Goal: Participate in discussion: Engage in conversation with other users on a specific topic

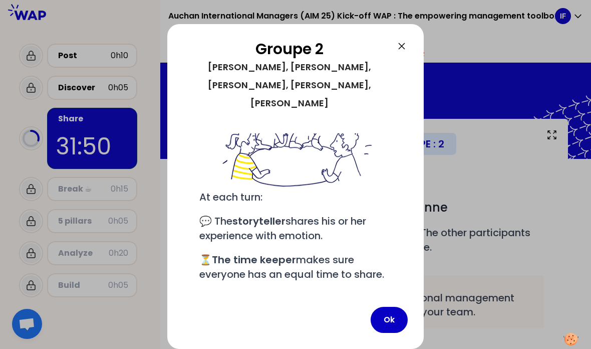
scroll to position [119, 0]
click at [389, 328] on button "Ok" at bounding box center [389, 319] width 37 height 26
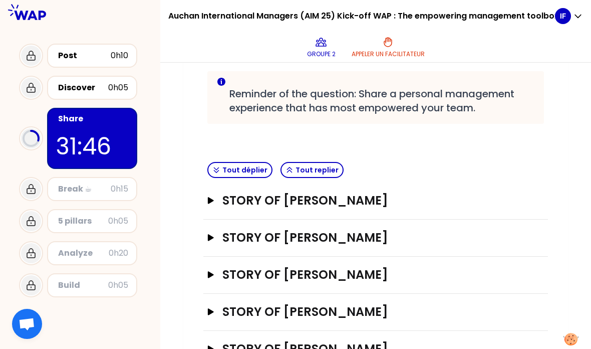
scroll to position [203, 0]
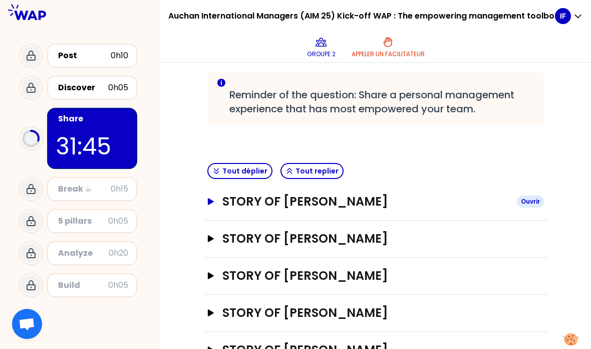
click at [210, 204] on icon "button" at bounding box center [211, 201] width 8 height 7
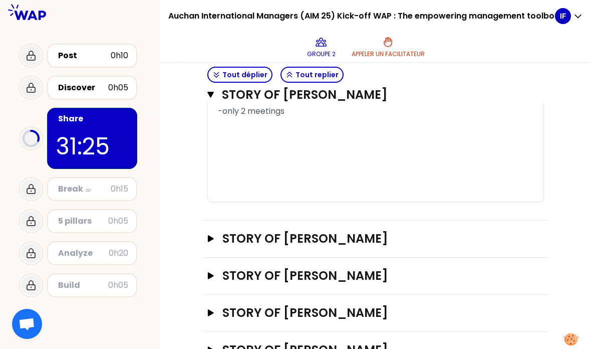
scroll to position [1306, 0]
click at [208, 96] on icon "button" at bounding box center [210, 95] width 7 height 8
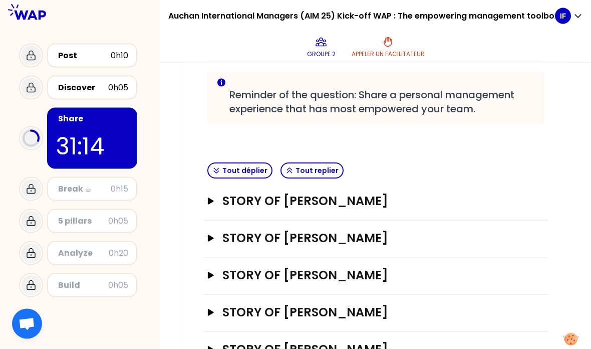
scroll to position [40, 0]
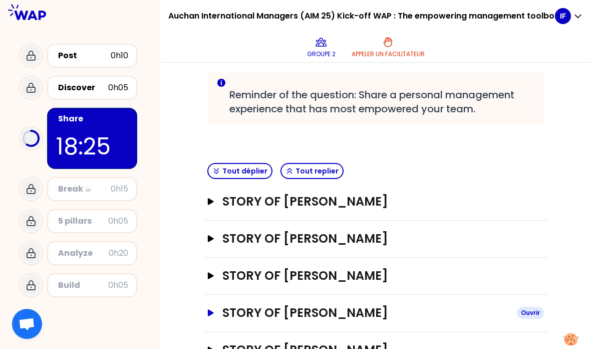
click at [254, 304] on h3 "STORY OF Carmen" at bounding box center [365, 312] width 286 height 16
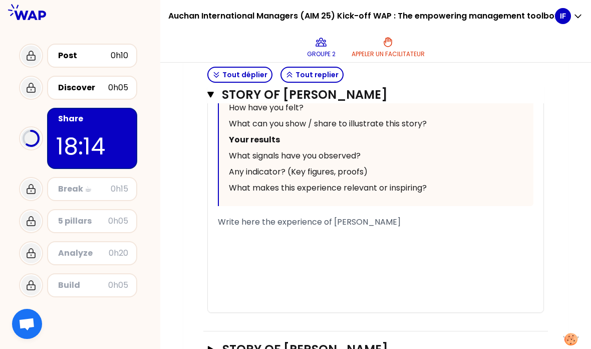
scroll to position [788, 0]
click at [311, 228] on div "﻿" at bounding box center [375, 234] width 315 height 12
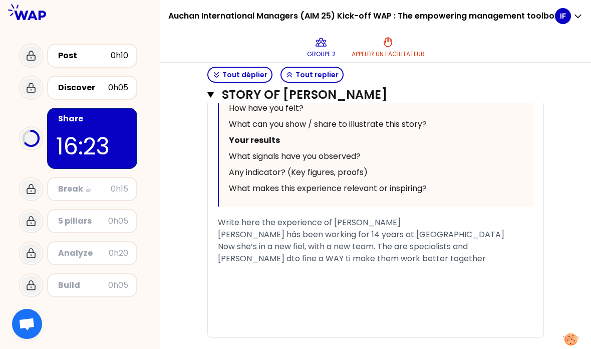
click at [486, 240] on span "Now she’s in a new fiel, with a new team. The are specialists and Carmen há dto…" at bounding box center [352, 252] width 268 height 24
click at [244, 240] on span "Now she’s in a new fiel, with a new team. The are specialists and Carmen had dt…" at bounding box center [360, 252] width 285 height 24
click at [425, 264] on div "﻿" at bounding box center [375, 270] width 315 height 12
click at [423, 240] on div "Now she’s in a new fiel, with a new team. The are specialists and Carmen had dt…" at bounding box center [375, 252] width 315 height 24
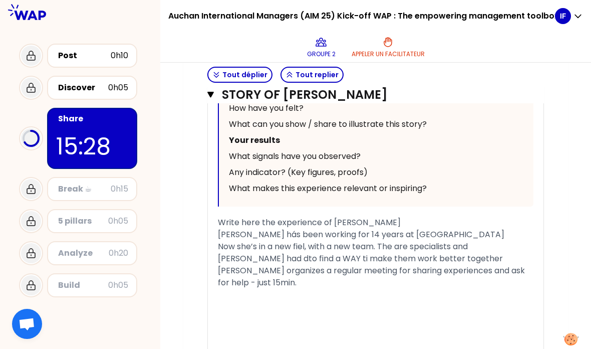
click at [421, 228] on div "Carmen hás been working for 14 years at Auchan" at bounding box center [375, 234] width 315 height 12
click at [305, 240] on span "Now she’s in a new fiel, with a new team. The are specialists and Carmen had dt…" at bounding box center [360, 252] width 285 height 24
click at [283, 288] on div "﻿" at bounding box center [375, 294] width 315 height 12
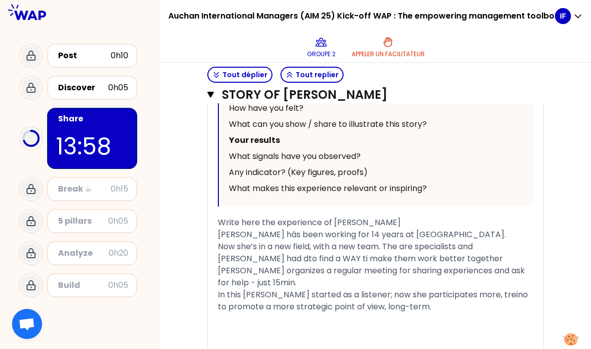
click at [521, 288] on span "In this sessions Carmen started as a listener; now she participates more, trein…" at bounding box center [374, 300] width 312 height 24
click at [436, 288] on div "In this sessions Carmen started as a listener; now she participates more, tryin…" at bounding box center [375, 300] width 315 height 24
click at [282, 312] on div "﻿" at bounding box center [375, 318] width 315 height 12
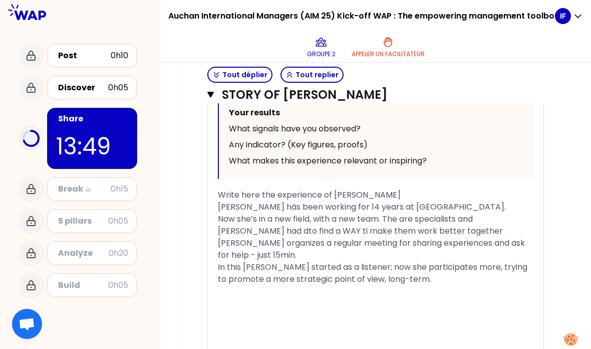
scroll to position [816, 0]
click at [425, 212] on div "Now she’s in a new field, with a new team. The are specialists and Carmen had d…" at bounding box center [375, 224] width 315 height 24
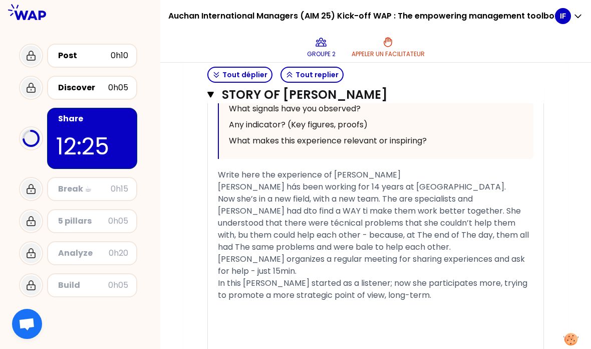
scroll to position [836, 0]
click at [267, 180] on span "Carmen hás been working for 14 years at Auchan." at bounding box center [362, 186] width 288 height 12
click at [456, 276] on div "In this sessions Carmen started as a listener; now she participates more, tryin…" at bounding box center [375, 288] width 315 height 24
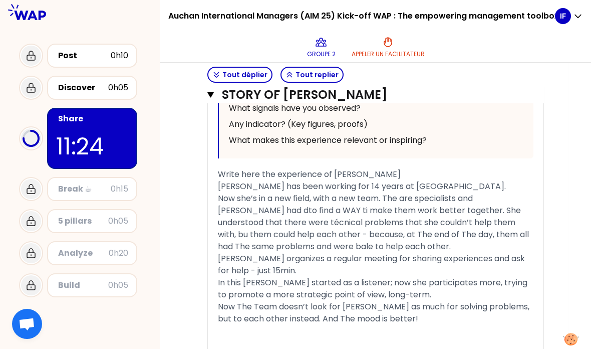
click at [400, 192] on span "Now she’s in a new field, with a new team. The are specialists and Carmen had d…" at bounding box center [374, 222] width 313 height 60
drag, startPoint x: 400, startPoint y: 158, endPoint x: 239, endPoint y: 172, distance: 161.4
click at [239, 192] on span "Now she’s in a new field, with a new team. They are specialists and Carmen had …" at bounding box center [374, 222] width 313 height 60
click at [297, 192] on span "Now she’s in a new field, with a new team. They are specialists and Carmen had …" at bounding box center [374, 222] width 313 height 60
click at [271, 192] on span "Now she’s in a new field, with a new team. They are specialists and Carmen had …" at bounding box center [374, 222] width 313 height 60
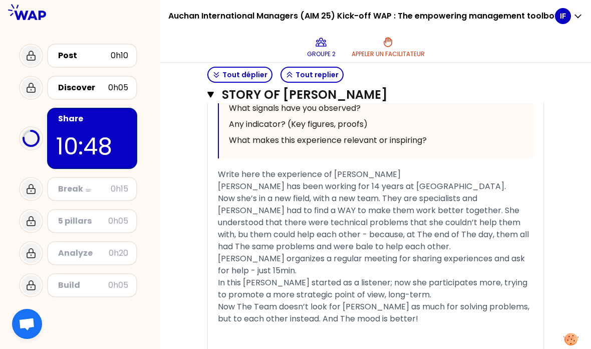
click at [0, 0] on html "Auchan International Managers (AIM 25) Kick-off WAP : The empowering management…" at bounding box center [295, 174] width 591 height 349
click at [483, 192] on span "Now she’s in a new field, with a new team. They are specialists and Carmen had …" at bounding box center [374, 222] width 313 height 60
click at [211, 91] on icon "button" at bounding box center [210, 95] width 7 height 8
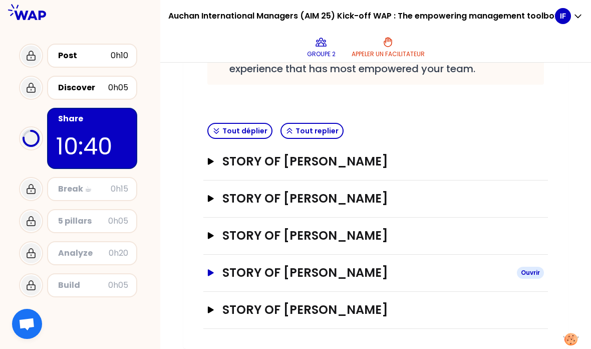
scroll to position [203, 0]
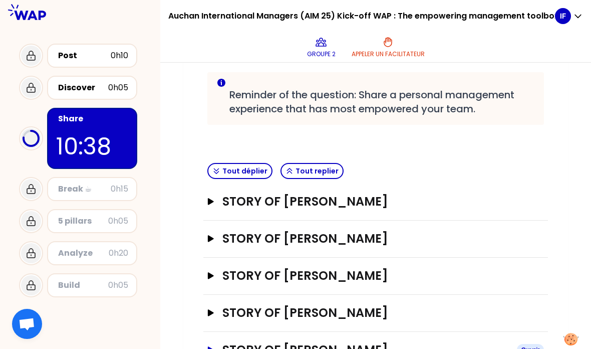
click at [211, 342] on button "STORY OF Catarina Rosado Ouvrir" at bounding box center [375, 350] width 337 height 16
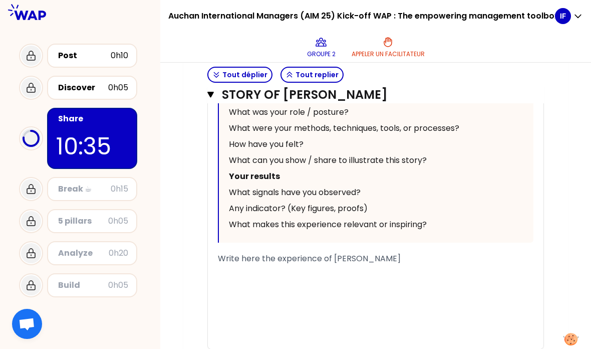
scroll to position [866, 0]
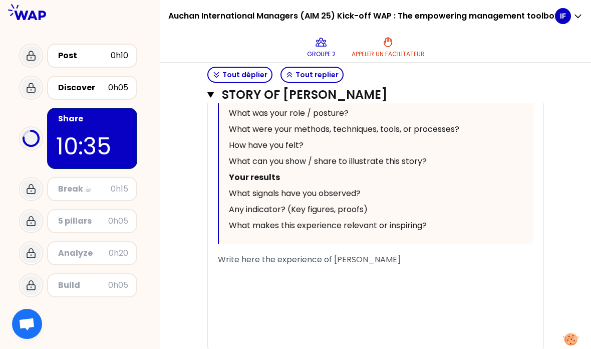
click at [290, 265] on div "﻿" at bounding box center [375, 271] width 315 height 12
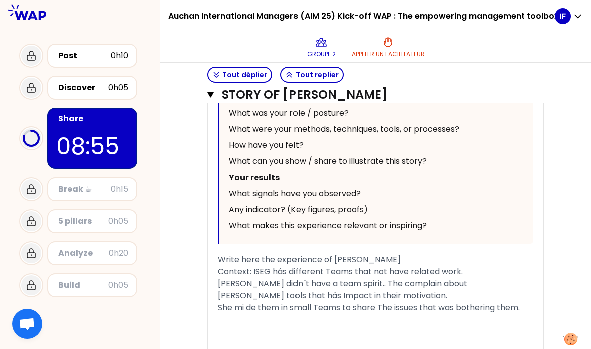
scroll to position [914, 0]
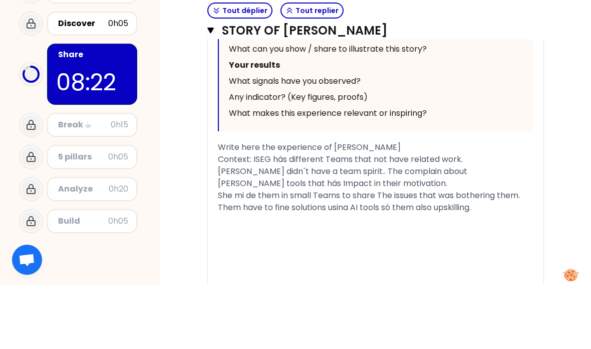
click at [284, 217] on span "Context: ISEG hás different Teams that not have related work." at bounding box center [340, 223] width 245 height 12
click at [235, 229] on span "Theo didn´t have a team spirit.. The complain about Danilo tools that hás Impac…" at bounding box center [343, 241] width 251 height 24
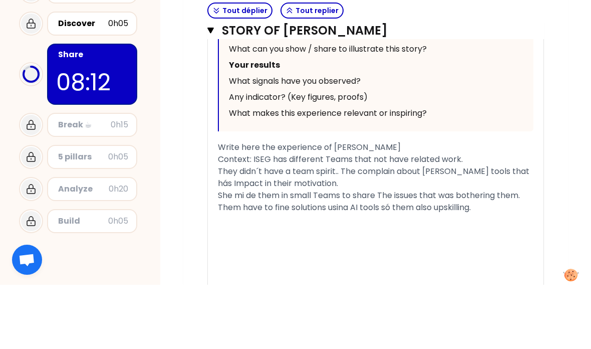
click at [282, 229] on span "They didn´t have a team spirit.. The complain about Danilo tools that hás Impac…" at bounding box center [374, 241] width 313 height 24
click at [316, 229] on span "They didn´t have a team spirit.. The complain about Danilo tools that hás Impac…" at bounding box center [374, 241] width 313 height 24
click at [363, 229] on span "They didn´t have a team’s spirit.. The complain about Danilo tools that hás Imp…" at bounding box center [368, 241] width 300 height 24
click at [365, 229] on div "They didn´t have a team’s spirit.. They complain about Danilo tools that hás Im…" at bounding box center [375, 241] width 315 height 24
click at [459, 229] on span "They didn´t have a team’s spirit.. They complain about Danilo tools that hás Im…" at bounding box center [370, 241] width 305 height 24
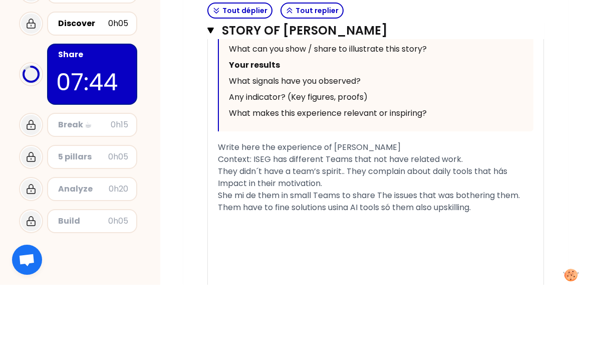
click at [509, 229] on span "They didn´t have a team’s spirit.. They complain about daily tools that hás Imp…" at bounding box center [363, 241] width 291 height 24
click at [506, 229] on span "They didn´t have a team’s spirit.. They complain about daily tools that hás Imp…" at bounding box center [363, 241] width 291 height 24
click at [289, 229] on span "They didn´t have a team’s spirit.. They complain about daily tools that had Imp…" at bounding box center [364, 241] width 292 height 24
click at [330, 229] on div "They didn´t have a team’s spirit.. They complain about daily tools that had Imp…" at bounding box center [375, 241] width 315 height 24
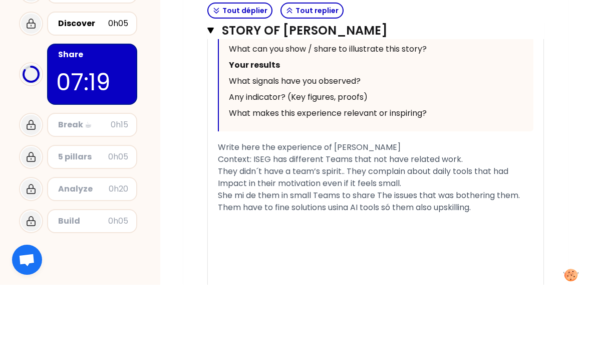
click at [243, 253] on span "She mi de them in small Teams to share The issues that was bothering them." at bounding box center [369, 259] width 302 height 12
click at [244, 253] on span "She mi de them in small Teams to share The issues that was bothering them." at bounding box center [369, 259] width 302 height 12
click at [259, 253] on span "She did de them in small Teams to share The issues that was bothering them." at bounding box center [370, 259] width 304 height 12
click at [0, 0] on html "Auchan International Managers (AIM 25) Kick-off WAP : The empowering management…" at bounding box center [295, 174] width 591 height 349
click at [297, 253] on span "She divided them in small Teams to share The issues that was bothering them." at bounding box center [372, 259] width 308 height 12
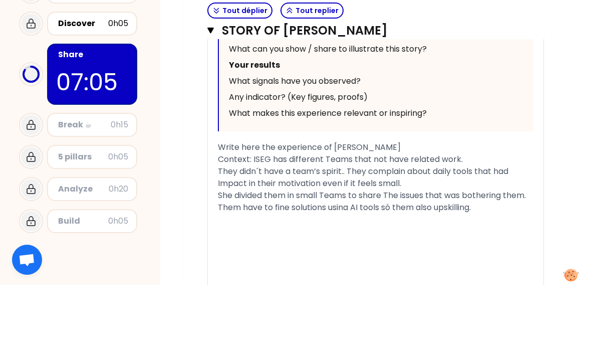
click at [297, 253] on span "She divided them in small Teams to share The issues that was bothering them." at bounding box center [372, 259] width 308 height 12
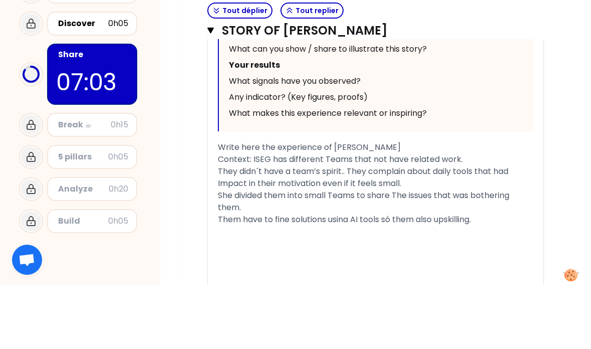
click at [313, 253] on div "She divided them into small Teams to share The issues that was bothering them." at bounding box center [375, 265] width 315 height 24
click at [310, 253] on div "She divided them into small Teams to share The issues that was bothering them." at bounding box center [375, 265] width 315 height 24
click at [299, 289] on div "﻿" at bounding box center [375, 295] width 315 height 12
click at [240, 277] on span "Them have to fine solutions usina AI tools só them also upskilling." at bounding box center [344, 283] width 253 height 12
click at [283, 277] on span "They have to fine solutions usina AI tools só them also upskilling." at bounding box center [342, 283] width 249 height 12
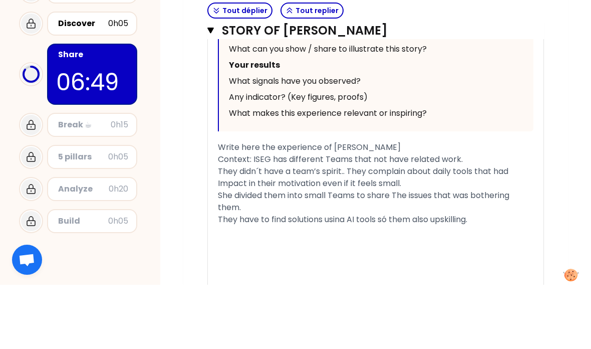
click at [350, 277] on span "They have to find solutions usina AI tools só them also upskilling." at bounding box center [342, 283] width 249 height 12
click at [388, 277] on span "They have to find solutions using AI tools só them also upskilling." at bounding box center [342, 283] width 249 height 12
click at [378, 277] on span "They have to find solutions using AI tools so them also upskilling." at bounding box center [342, 283] width 249 height 12
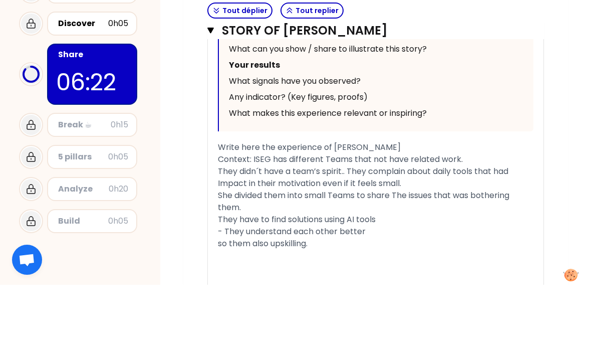
click at [230, 301] on span "so them also upskilling." at bounding box center [263, 307] width 90 height 12
click at [240, 301] on span "- them also upskilling." at bounding box center [260, 307] width 85 height 12
click at [247, 301] on span "- them also upskilling." at bounding box center [260, 307] width 85 height 12
click at [299, 301] on span "- they also upskilling." at bounding box center [259, 307] width 82 height 12
click at [316, 301] on div "- they also upskilling." at bounding box center [375, 307] width 315 height 12
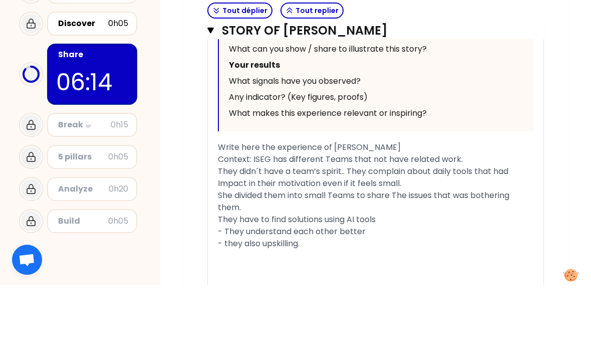
click at [316, 301] on div "- they also upskilling." at bounding box center [375, 307] width 315 height 12
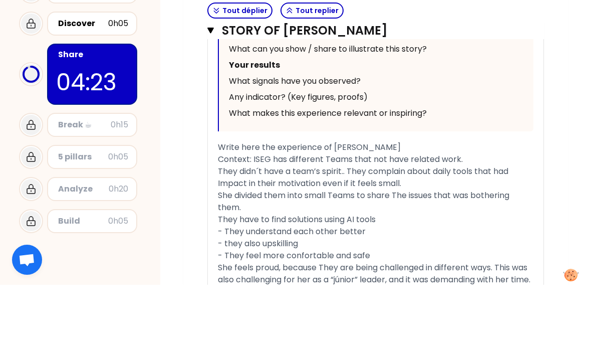
click at [313, 229] on span "They didn´t have a team’s spirit.. They complain about daily tools that had Imp…" at bounding box center [364, 241] width 292 height 24
click at [304, 253] on div "She divided them into small Teams to share The issues that was bothering them." at bounding box center [375, 265] width 315 height 24
drag, startPoint x: 360, startPoint y: 155, endPoint x: 333, endPoint y: 154, distance: 27.0
click at [333, 253] on span "She divided them into small Teams to share The issues that was bothering them." at bounding box center [364, 265] width 293 height 24
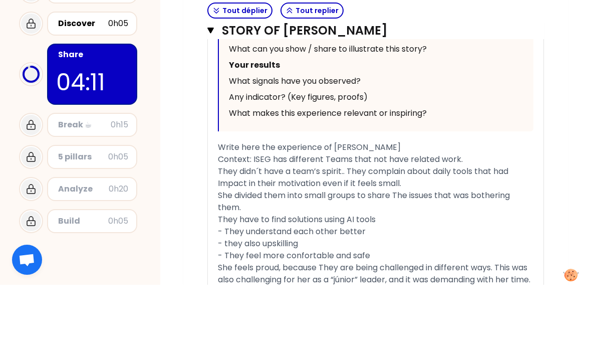
click at [431, 253] on div "She divided them into small groups to share The issues that was bothering them." at bounding box center [375, 265] width 315 height 24
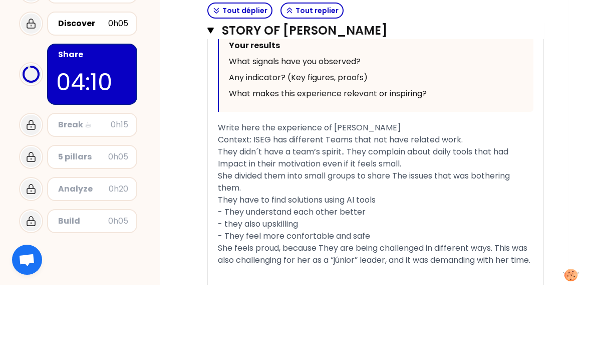
click at [377, 270] on div "- They understand each other better" at bounding box center [375, 276] width 315 height 12
click at [0, 0] on html "Auchan International Managers (AIM 25) Kick-off WAP : The empowering management…" at bounding box center [295, 174] width 591 height 349
click at [277, 306] on div "She feels proud, because They are being challenged in different ways. This was …" at bounding box center [375, 318] width 315 height 24
click at [220, 258] on span "They have to find solutions using AI tools" at bounding box center [297, 264] width 158 height 12
click at [221, 258] on span "Them have to find solutions using AI tools" at bounding box center [298, 264] width 161 height 12
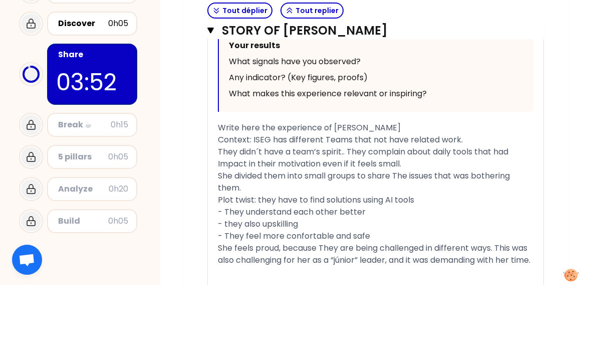
click at [320, 282] on div "- they also upskilling" at bounding box center [375, 288] width 315 height 12
click at [328, 282] on div "- they also upskilling" at bounding box center [375, 288] width 315 height 12
click at [328, 306] on span "She feels proud, because They are being challenged in different ways. This was …" at bounding box center [374, 318] width 312 height 24
click at [0, 0] on html "Auchan International Managers (AIM 25) Kick-off WAP : The empowering management…" at bounding box center [295, 174] width 591 height 349
click at [290, 330] on div "﻿" at bounding box center [375, 336] width 315 height 12
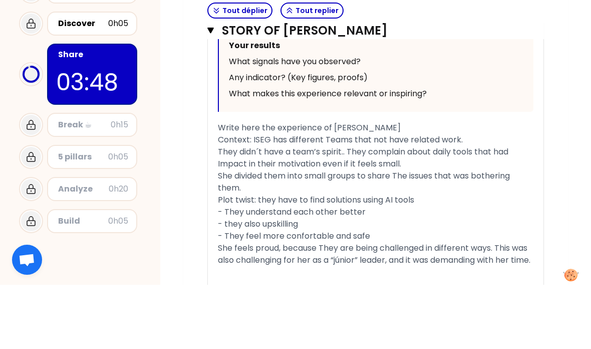
click at [280, 306] on div "She feels proud, because They are being challenged in different ways. This was …" at bounding box center [375, 318] width 315 height 24
click at [424, 258] on div "Plot twist: they have to find solutions using AI tools" at bounding box center [375, 264] width 315 height 12
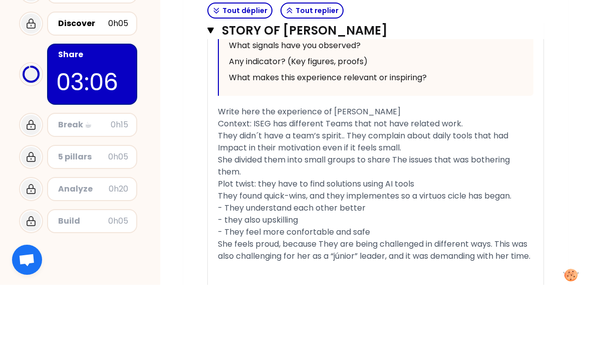
scroll to position [950, 0]
click at [299, 301] on div "She feels proud, because They are being challenged in different ways. This was …" at bounding box center [375, 313] width 315 height 24
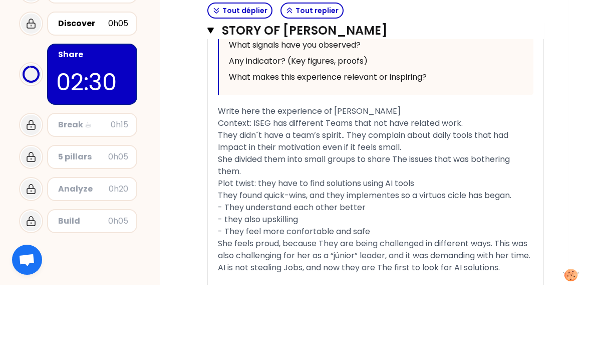
click at [477, 181] on div "Context: ISEG has different Teams that not have related work." at bounding box center [375, 187] width 315 height 12
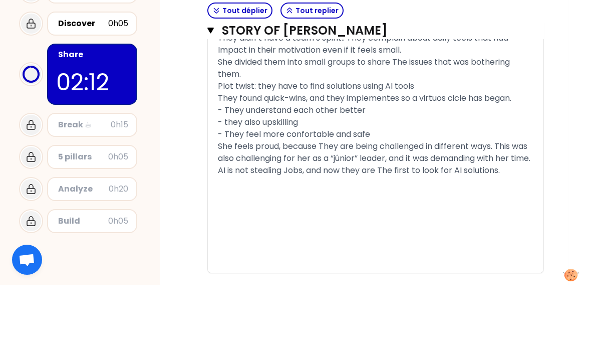
scroll to position [1059, 0]
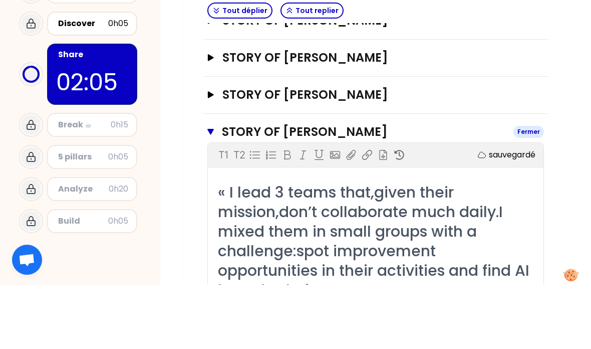
click at [212, 192] on icon "button" at bounding box center [210, 196] width 7 height 8
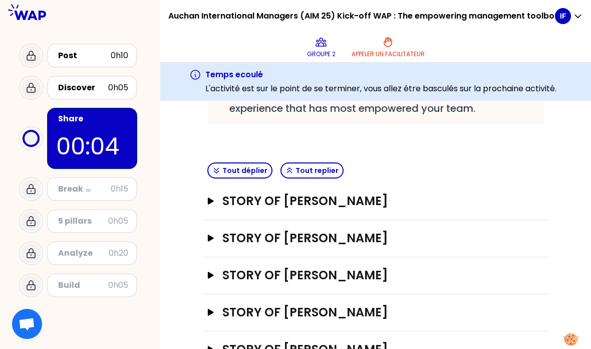
scroll to position [241, 0]
click at [431, 193] on h3 "STORY OF Inês Figueiredo" at bounding box center [365, 201] width 286 height 16
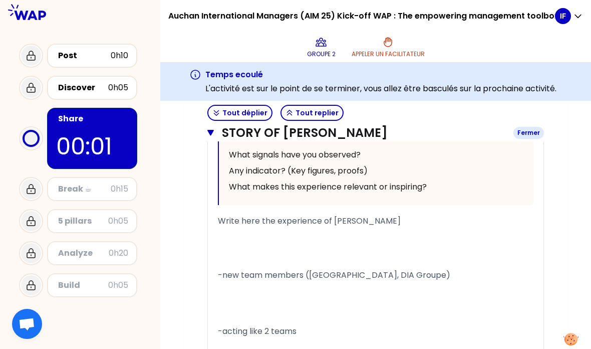
scroll to position [710, 0]
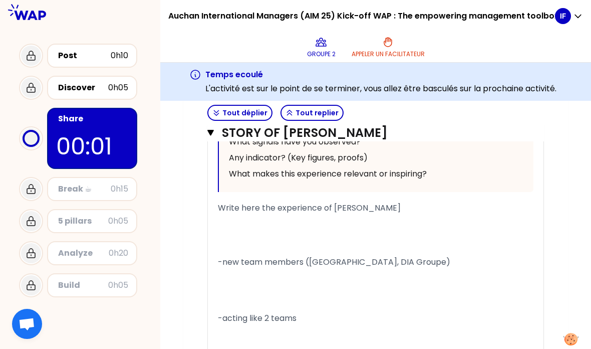
click at [435, 270] on p at bounding box center [375, 290] width 315 height 40
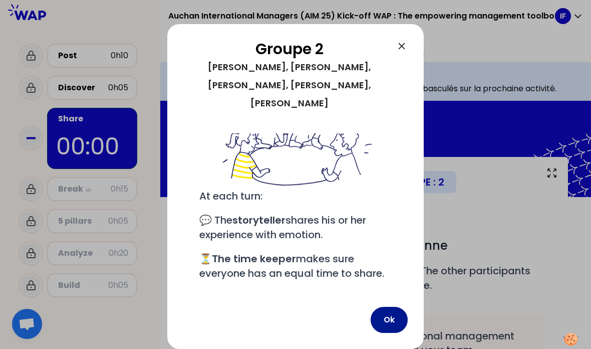
scroll to position [119, 0]
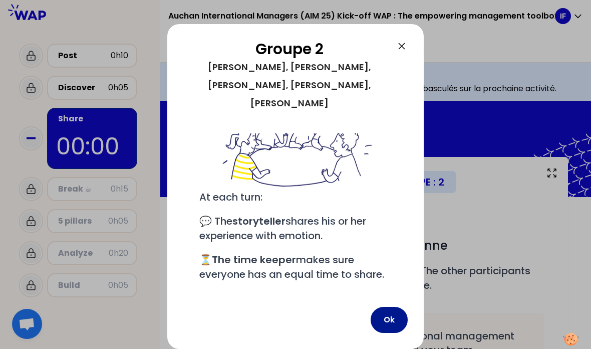
click at [391, 314] on button "Ok" at bounding box center [389, 319] width 37 height 26
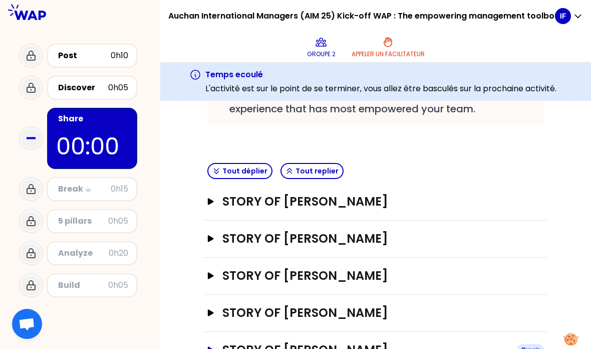
click at [260, 342] on h3 "STORY OF Catarina Rosado" at bounding box center [365, 350] width 286 height 16
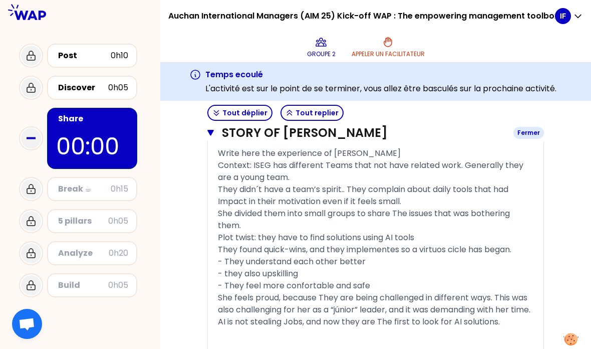
scroll to position [1005, 0]
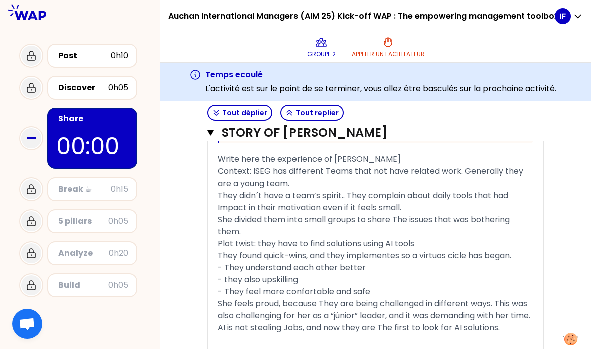
click at [268, 165] on span "Context: ISEG has different Teams that not have related work. Generally they ar…" at bounding box center [371, 177] width 307 height 24
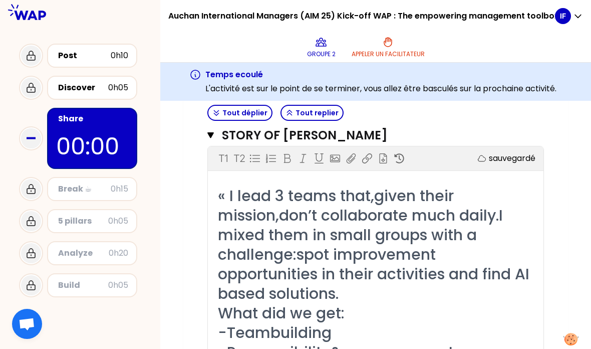
scroll to position [0, 0]
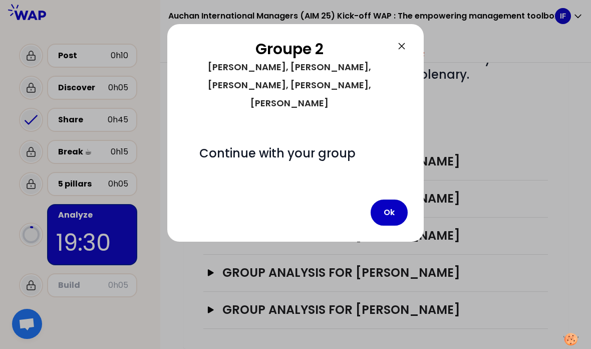
click at [383, 191] on div "Groupe 2 Inês, Tiberiu, Justine, Carmen, Catarina # Continue with your group Ok" at bounding box center [295, 132] width 256 height 217
click at [394, 199] on button "Ok" at bounding box center [389, 212] width 37 height 26
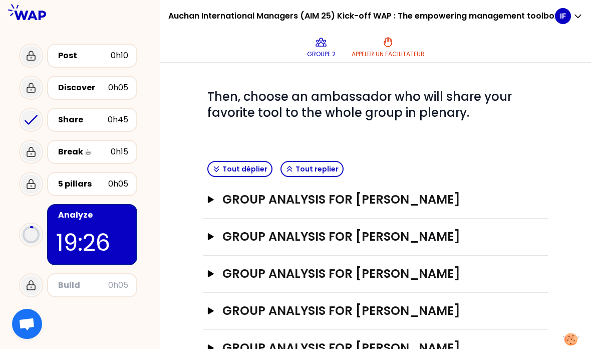
scroll to position [330, 0]
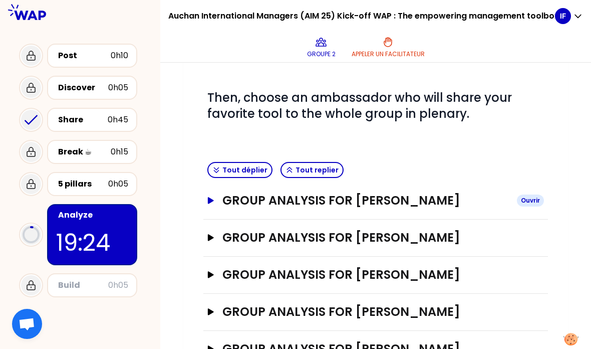
click at [349, 205] on h3 "GROUP ANALYSIS FOR [PERSON_NAME]" at bounding box center [365, 200] width 286 height 16
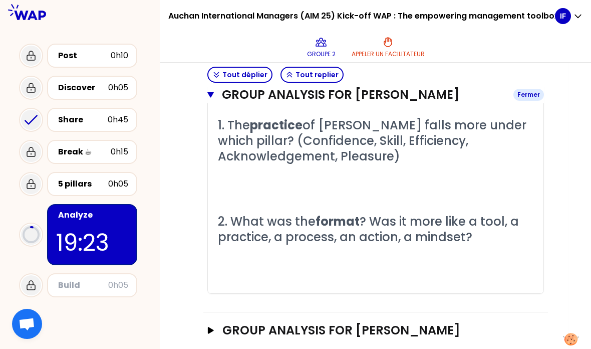
scroll to position [454, 0]
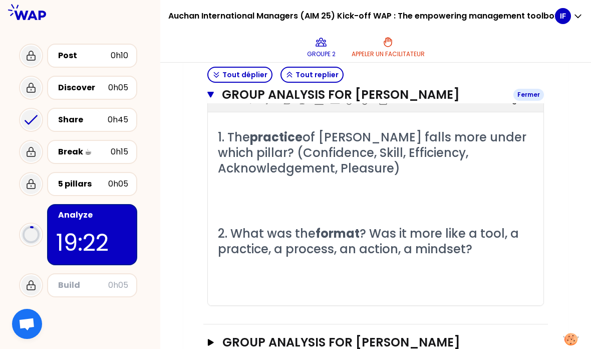
click at [349, 205] on p "﻿" at bounding box center [375, 200] width 315 height 16
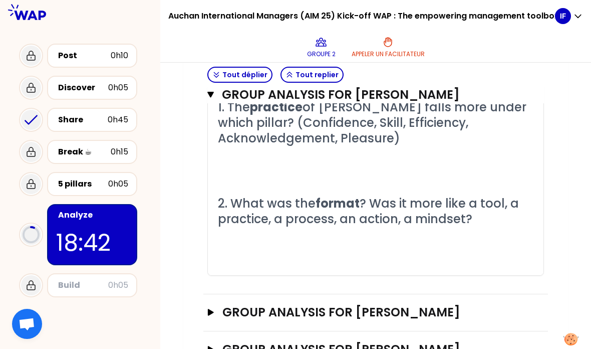
click at [310, 161] on p "﻿" at bounding box center [375, 154] width 315 height 16
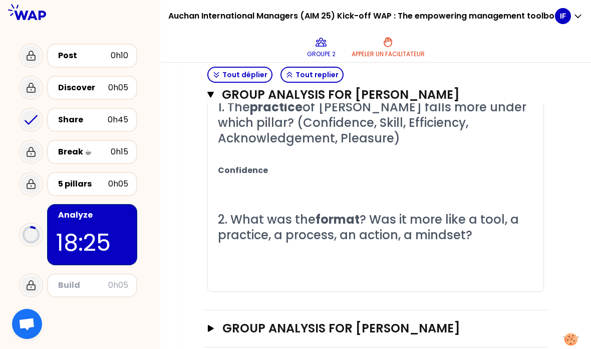
scroll to position [495, 0]
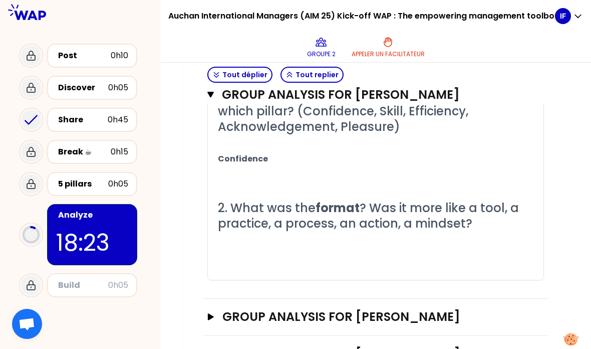
click at [0, 0] on html "Auchan International Managers (AIM 25) Kick-off WAP : The empowering management…" at bounding box center [295, 174] width 591 height 349
click at [330, 259] on p "﻿" at bounding box center [375, 255] width 315 height 16
click at [301, 253] on p "﻿" at bounding box center [375, 255] width 315 height 16
click at [272, 159] on p "Confidence" at bounding box center [375, 159] width 315 height 16
click at [0, 0] on html "Auchan International Managers (AIM 25) Kick-off WAP : The empowering management…" at bounding box center [295, 174] width 591 height 349
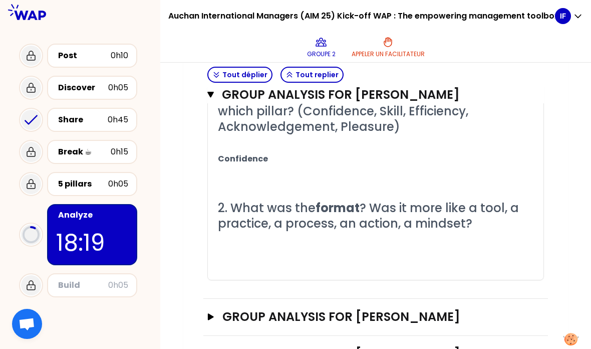
click at [294, 158] on p "Confidence" at bounding box center [375, 159] width 315 height 16
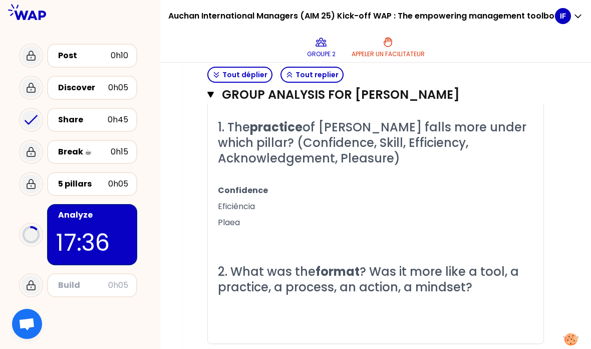
scroll to position [465, 0]
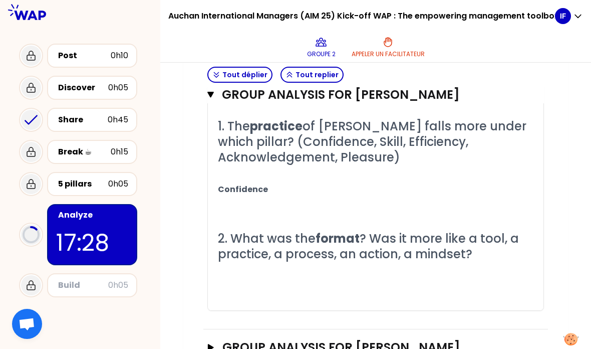
click at [0, 0] on html "Auchan International Managers (AIM 25) Kick-off WAP : The empowering management…" at bounding box center [295, 174] width 591 height 349
click at [393, 190] on p "Confidence" at bounding box center [375, 189] width 315 height 16
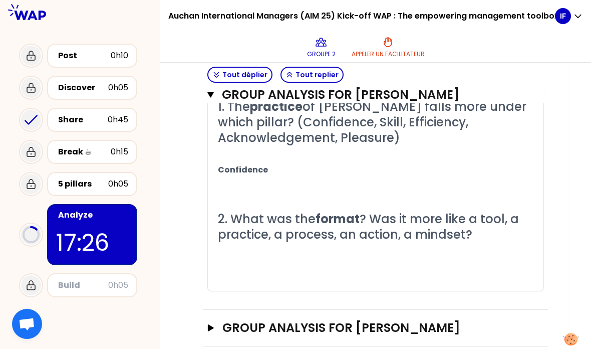
scroll to position [494, 0]
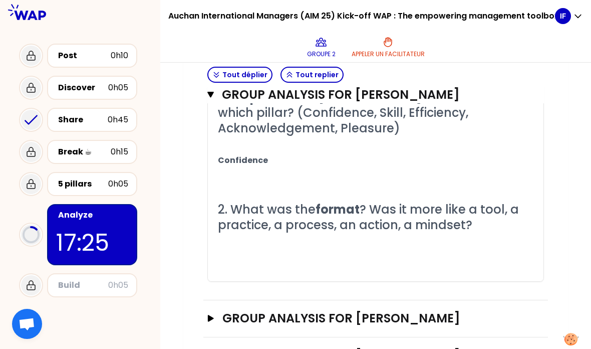
click at [285, 248] on p "﻿" at bounding box center [375, 241] width 315 height 16
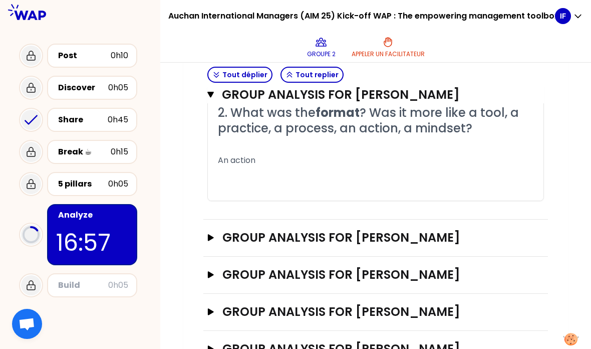
scroll to position [563, 0]
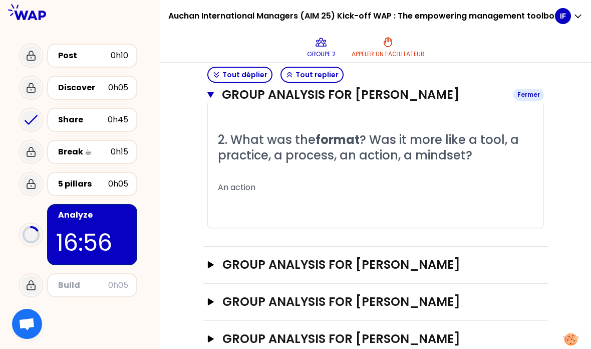
click at [212, 95] on icon "button" at bounding box center [210, 95] width 7 height 6
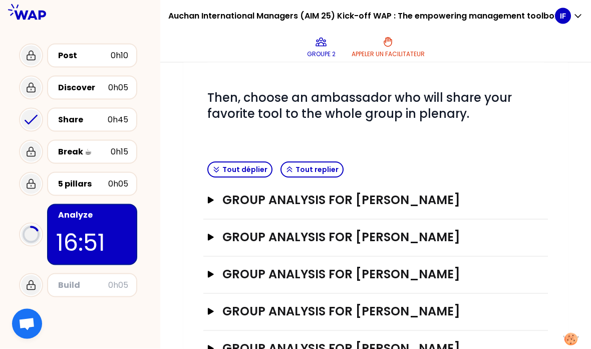
scroll to position [27, 0]
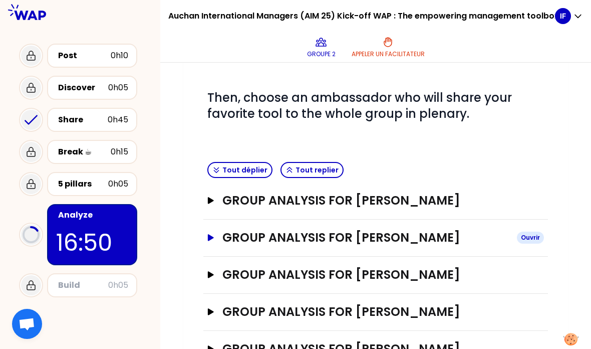
click at [214, 234] on icon "button" at bounding box center [211, 237] width 8 height 7
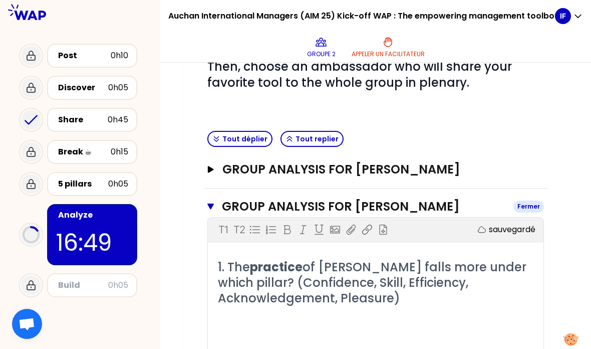
scroll to position [384, 0]
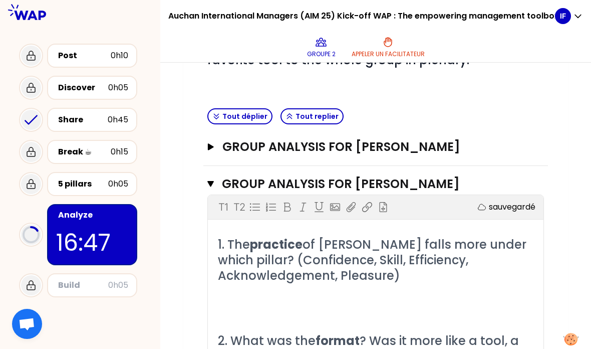
click at [258, 283] on p "﻿" at bounding box center [375, 291] width 315 height 16
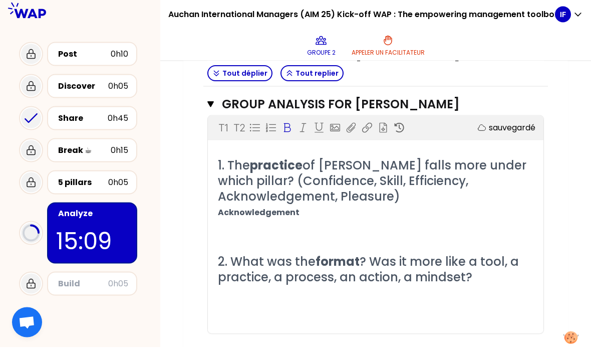
scroll to position [480, 0]
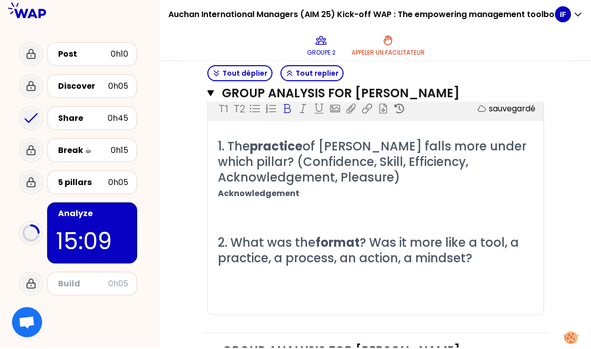
click at [284, 267] on p "﻿" at bounding box center [375, 275] width 315 height 16
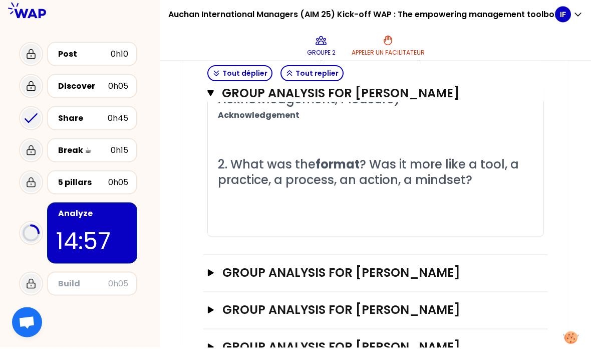
scroll to position [558, 0]
click at [308, 189] on p "﻿" at bounding box center [375, 197] width 315 height 16
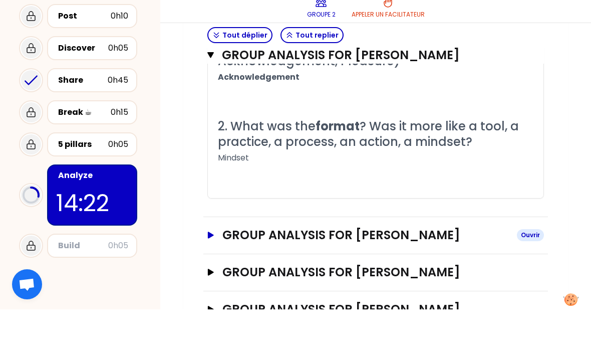
click at [208, 271] on icon "button" at bounding box center [211, 274] width 6 height 7
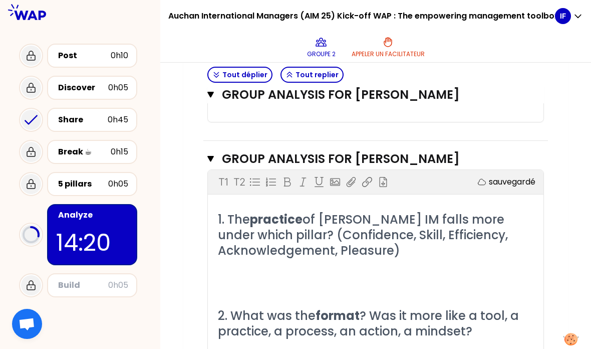
scroll to position [679, 0]
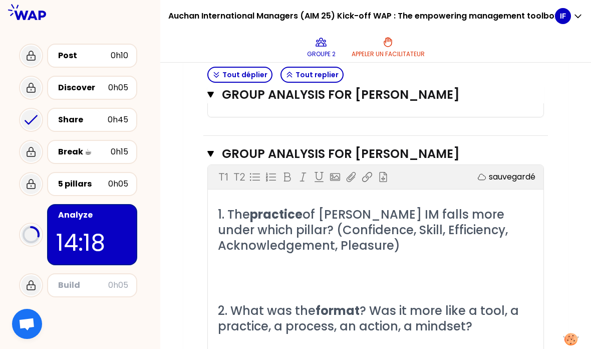
click at [248, 253] on p "﻿" at bounding box center [375, 261] width 315 height 16
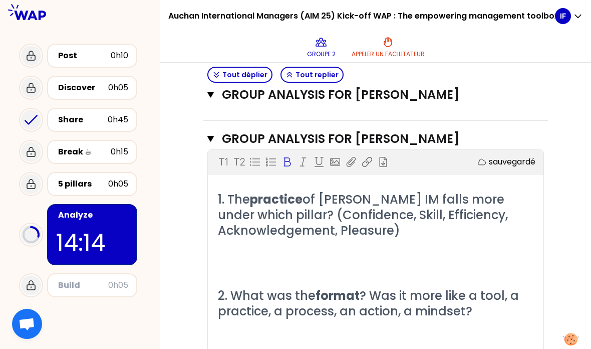
scroll to position [702, 0]
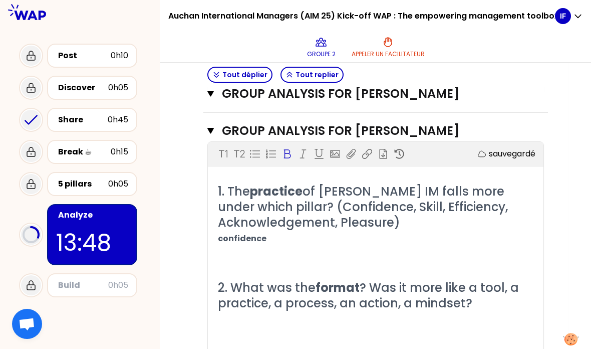
click at [225, 232] on span "confidence" at bounding box center [242, 238] width 49 height 12
click at [0, 0] on html "Auchan International Managers (AIM 25) Kick-off WAP : The empowering management…" at bounding box center [295, 174] width 591 height 349
click at [456, 183] on h2 "1. The practice of Justine IM falls more under which pillar? (Confidence, Skill…" at bounding box center [375, 206] width 315 height 47
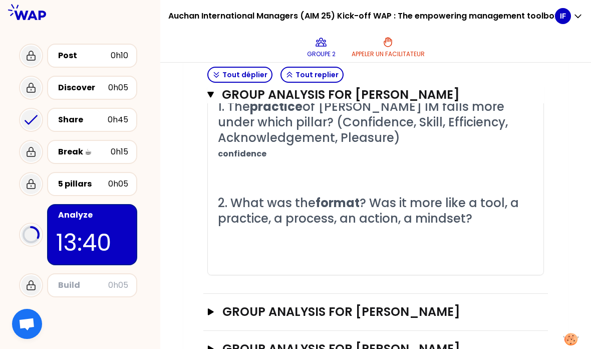
scroll to position [786, 0]
click at [364, 227] on p "﻿" at bounding box center [375, 235] width 315 height 16
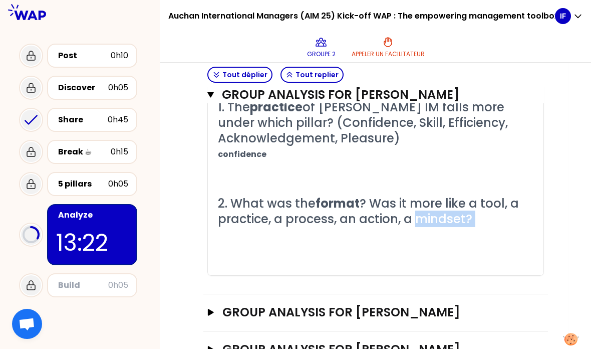
click at [290, 243] on p "﻿" at bounding box center [375, 251] width 315 height 16
click at [266, 227] on p "﻿" at bounding box center [375, 235] width 315 height 16
click at [244, 227] on p "﻿" at bounding box center [375, 235] width 315 height 16
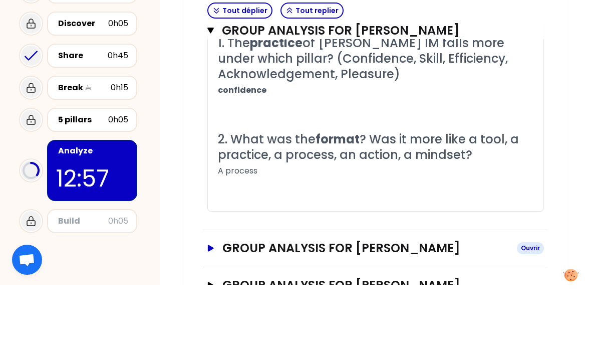
click at [207, 308] on icon "button" at bounding box center [211, 311] width 8 height 7
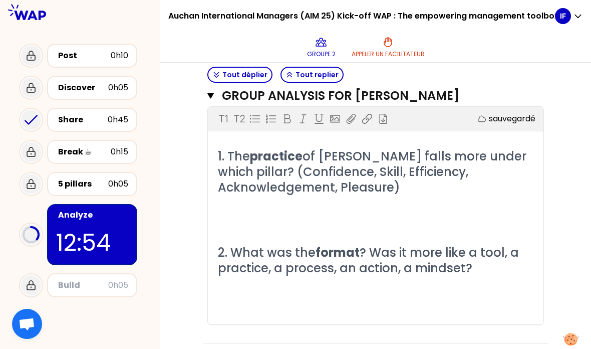
scroll to position [1014, 0]
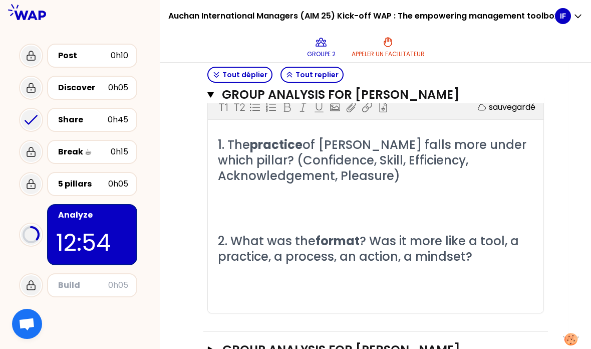
click at [280, 184] on p "﻿" at bounding box center [375, 192] width 315 height 16
click at [292, 184] on p "﻿" at bounding box center [375, 192] width 315 height 16
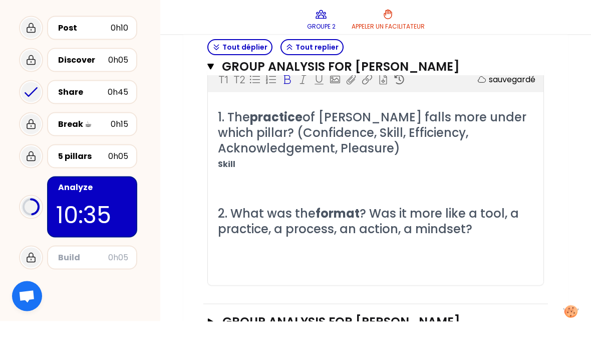
click at [277, 264] on p "﻿" at bounding box center [375, 272] width 315 height 16
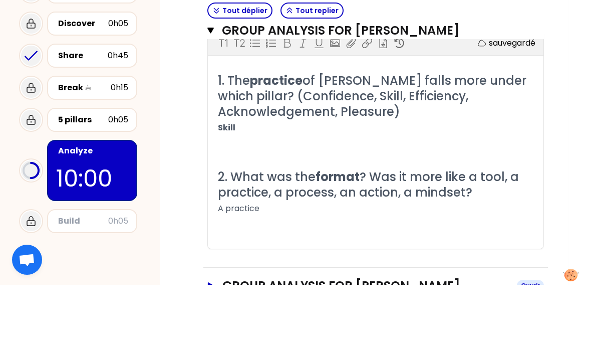
click at [209, 347] on icon "button" at bounding box center [211, 350] width 6 height 7
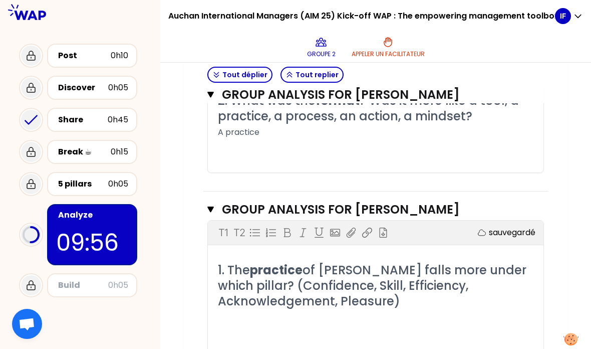
scroll to position [1226, 0]
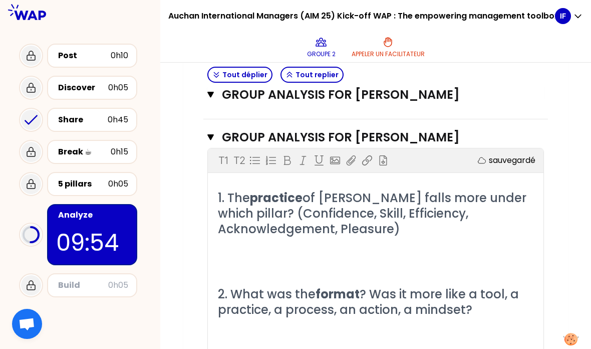
click at [261, 237] on p "﻿" at bounding box center [375, 245] width 315 height 16
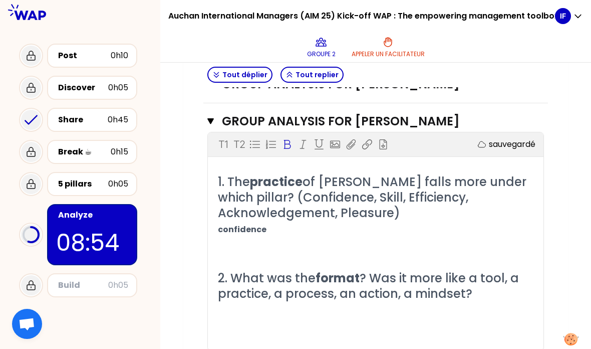
scroll to position [1242, 0]
click at [0, 0] on html "Auchan International Managers (AIM 25) Kick-off WAP : The empowering management…" at bounding box center [295, 174] width 591 height 349
click at [276, 302] on p "﻿" at bounding box center [375, 310] width 315 height 16
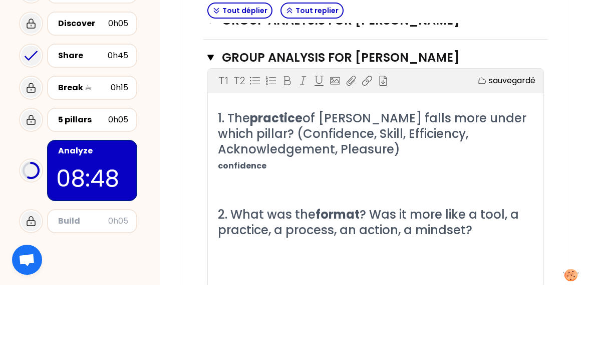
click at [265, 219] on html "Auchan International Managers (AIM 25) Kick-off WAP : The empowering management…" at bounding box center [295, 174] width 591 height 349
click at [266, 318] on p "﻿" at bounding box center [375, 326] width 315 height 16
click at [247, 302] on p "﻿" at bounding box center [375, 310] width 315 height 16
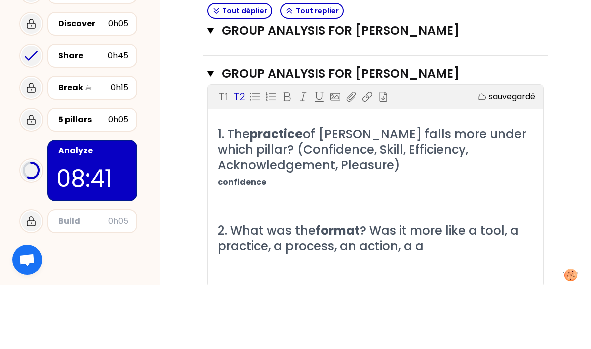
click at [263, 318] on p "﻿" at bounding box center [375, 326] width 315 height 16
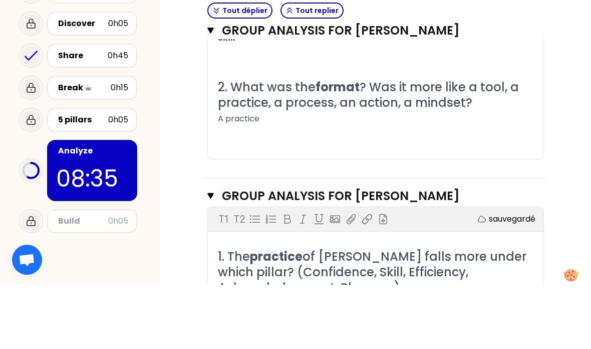
scroll to position [1107, 0]
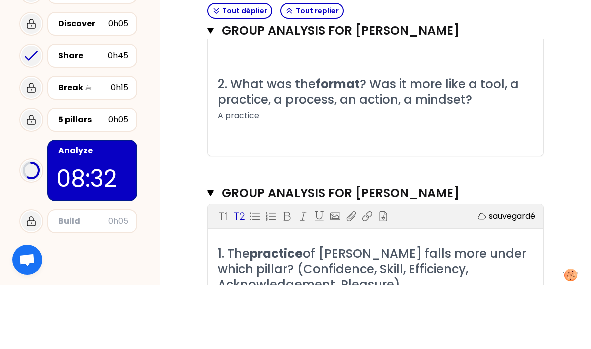
drag, startPoint x: 403, startPoint y: 60, endPoint x: 473, endPoint y: 59, distance: 69.6
click at [473, 140] on h2 "2. What was the format ? Was it more like a tool, a practice, a process, an act…" at bounding box center [375, 155] width 315 height 31
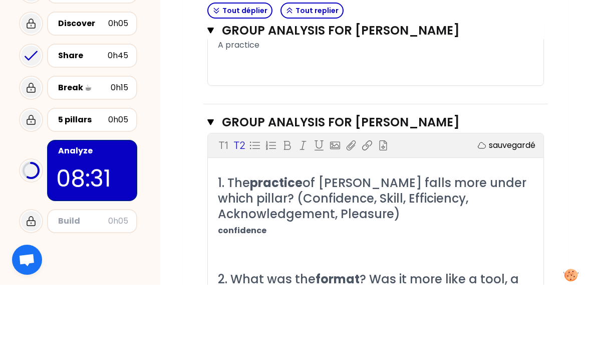
scroll to position [1197, 0]
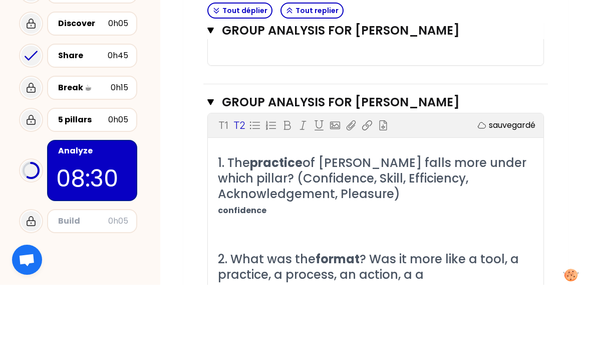
click at [422, 314] on span "? Was it more like a tool, a practice, a process, an action, a a" at bounding box center [370, 330] width 304 height 32
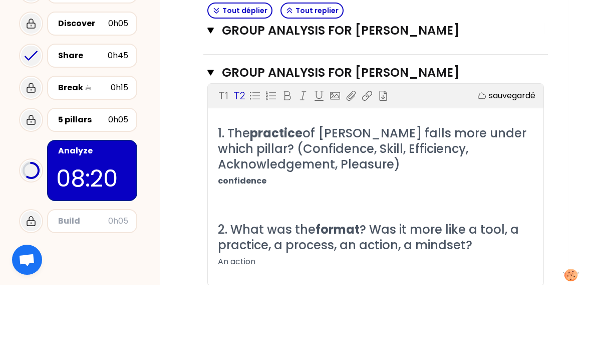
scroll to position [1226, 0]
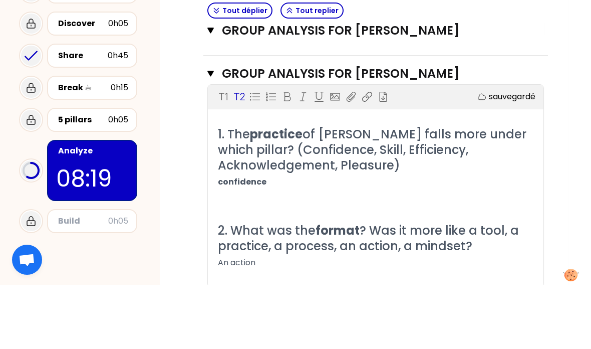
click at [273, 318] on p "An action" at bounding box center [375, 326] width 315 height 16
click at [0, 0] on html "Auchan International Managers (AIM 25) Kick-off WAP : The empowering management…" at bounding box center [295, 174] width 591 height 349
click at [276, 318] on p "An action" at bounding box center [375, 326] width 315 height 16
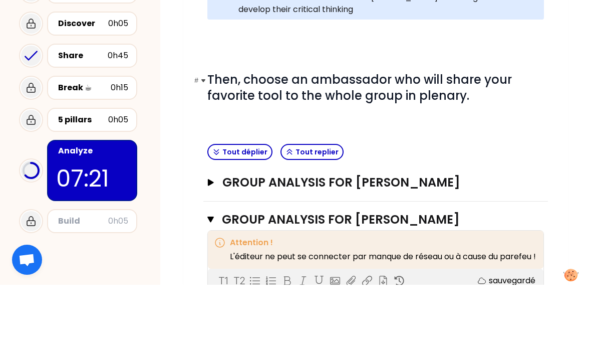
scroll to position [249, 0]
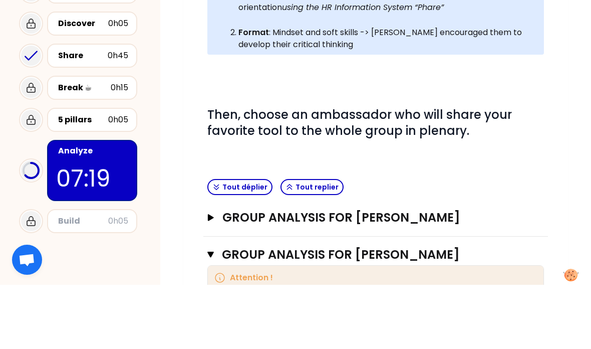
click at [286, 209] on p at bounding box center [375, 215] width 337 height 12
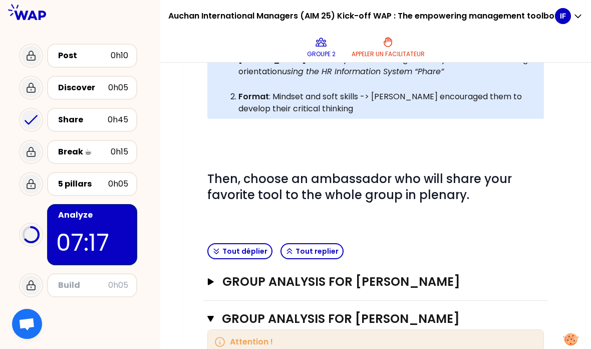
click at [236, 209] on p at bounding box center [375, 215] width 337 height 12
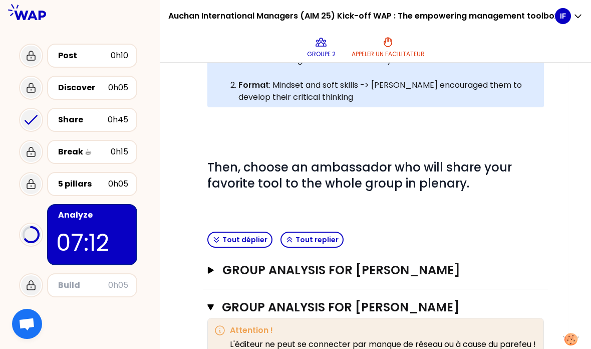
click at [220, 197] on p at bounding box center [375, 203] width 337 height 12
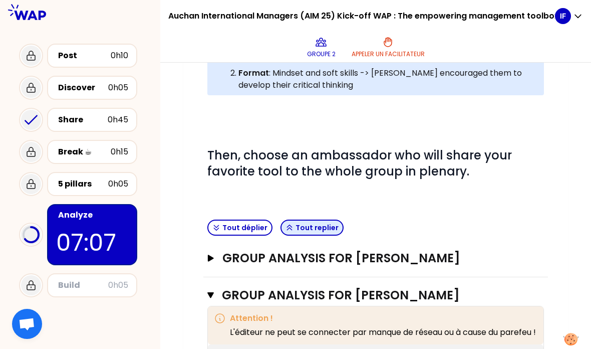
click at [289, 223] on icon "button" at bounding box center [289, 227] width 8 height 8
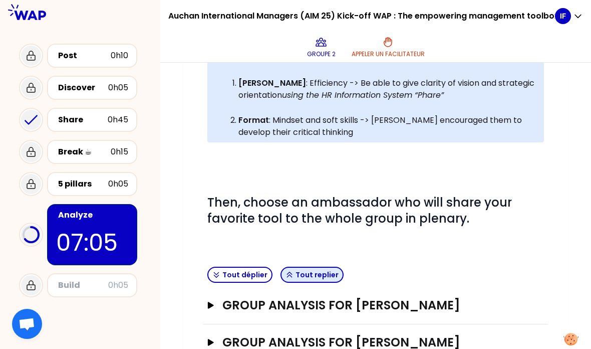
scroll to position [225, 0]
click at [283, 194] on span "Then, choose an ambassador who will share your favorite tool to the whole group…" at bounding box center [360, 210] width 307 height 33
click at [251, 193] on div "# As a group, identify the pillar and the format hidden in each experience Info…" at bounding box center [375, 109] width 337 height 270
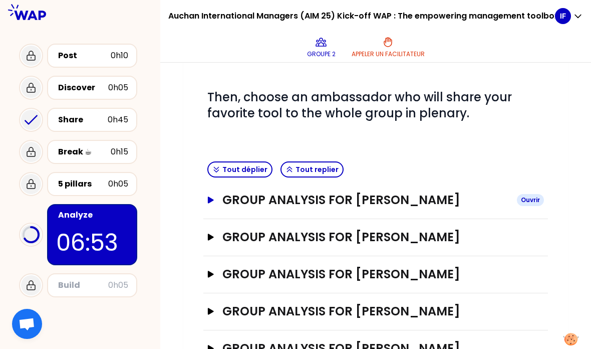
scroll to position [330, 0]
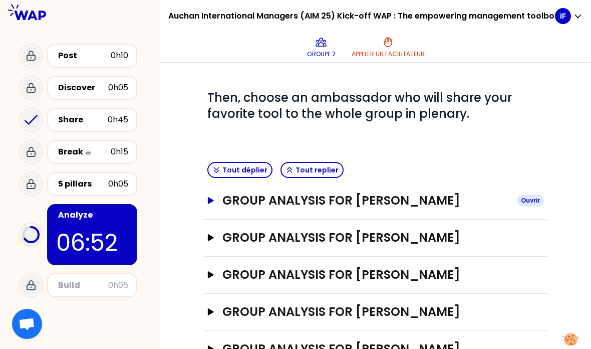
click at [216, 192] on button "GROUP ANALYSIS FOR Inês Figueiredo Ouvrir" at bounding box center [375, 200] width 337 height 16
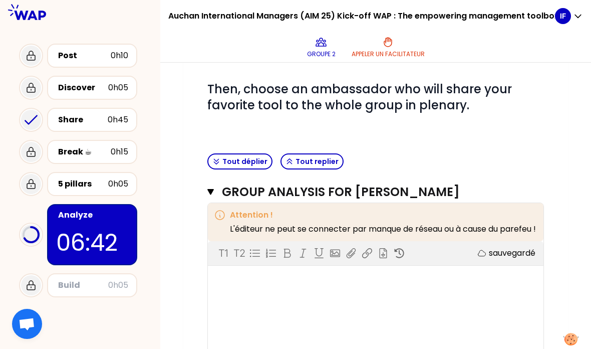
scroll to position [335, 0]
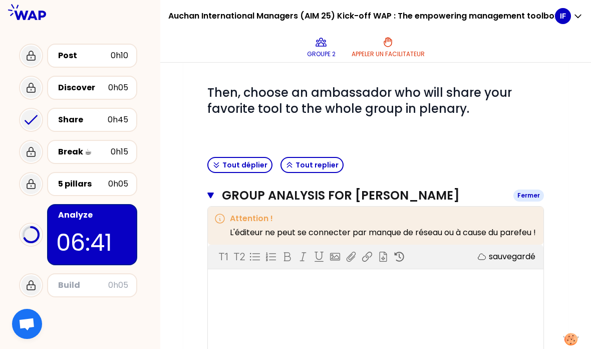
click at [215, 187] on button "GROUP ANALYSIS FOR Inês Figueiredo Fermer" at bounding box center [375, 195] width 337 height 16
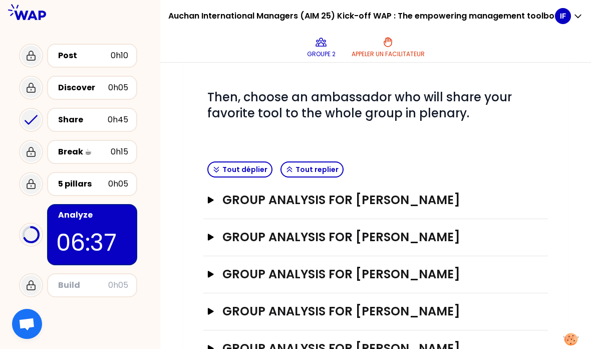
scroll to position [330, 0]
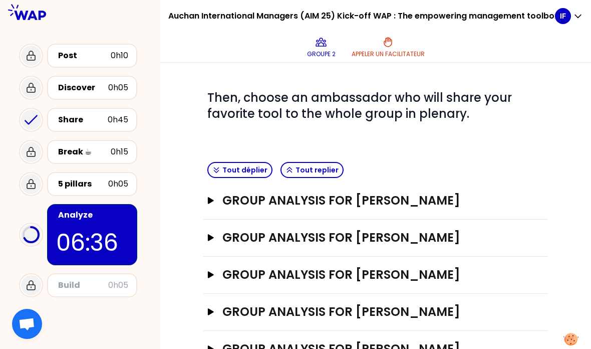
click at [203, 274] on div "Mon numéro de groupe : 2 Objectifs # As a group, identify the pillar and the fo…" at bounding box center [375, 88] width 385 height 599
click at [208, 308] on icon "button" at bounding box center [211, 311] width 6 height 7
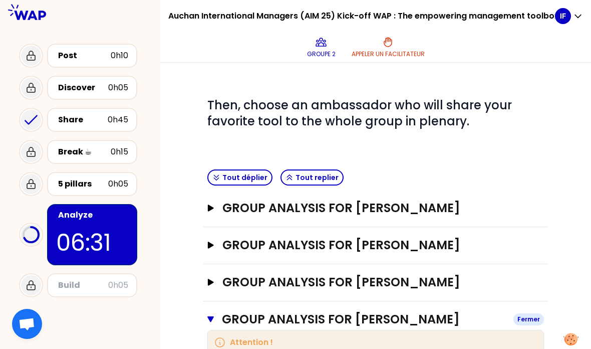
scroll to position [322, 0]
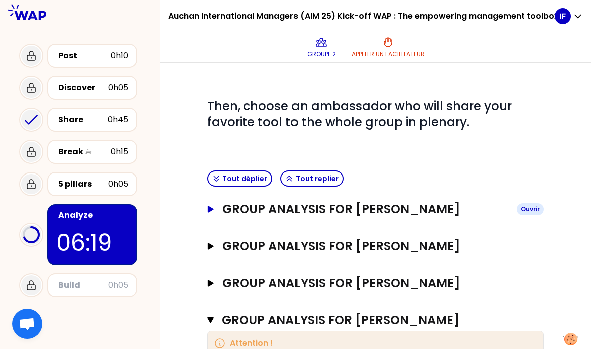
click at [222, 201] on h3 "GROUP ANALYSIS FOR Inês Figueiredo" at bounding box center [365, 209] width 286 height 16
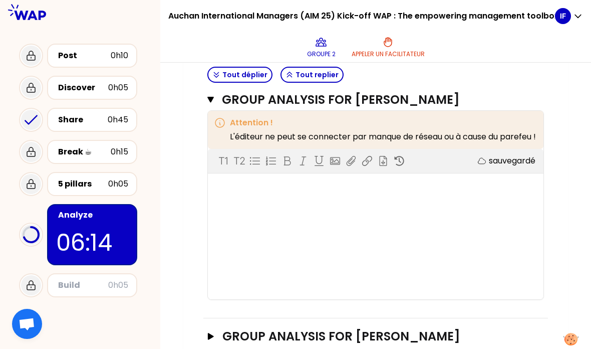
scroll to position [703, 0]
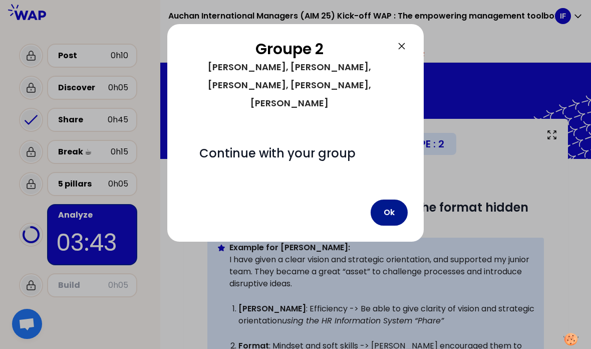
click at [393, 199] on button "Ok" at bounding box center [389, 212] width 37 height 26
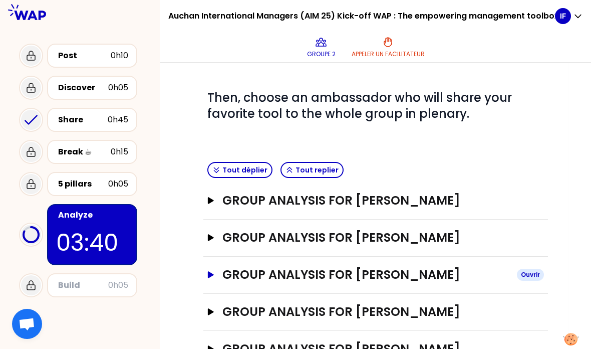
scroll to position [40, 0]
click at [341, 192] on h3 "GROUP ANALYSIS FOR Inês Figueiredo" at bounding box center [365, 200] width 286 height 16
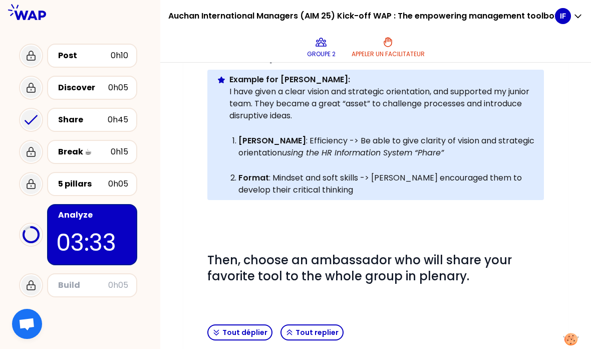
scroll to position [172, 0]
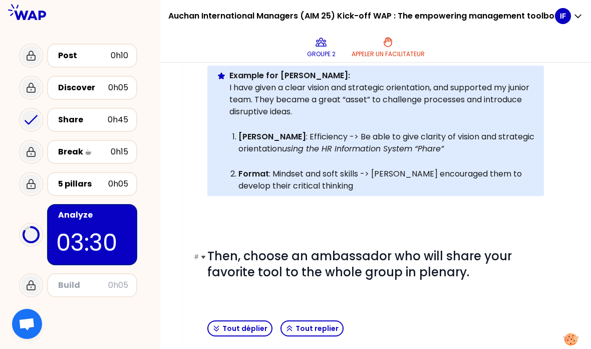
click at [256, 247] on span "Then, choose an ambassador who will share your favorite tool to the whole group…" at bounding box center [360, 263] width 307 height 33
click at [311, 247] on span "Then, choose an ambassador who will share your favorite tool to the whole group…" at bounding box center [360, 263] width 307 height 33
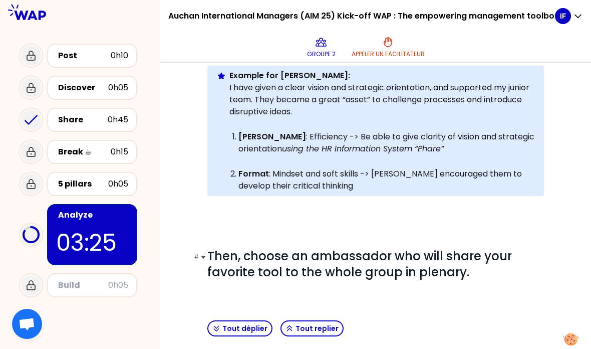
click at [311, 247] on span "Then, choose an ambassador who will share your favorite tool to the whole group…" at bounding box center [360, 263] width 307 height 33
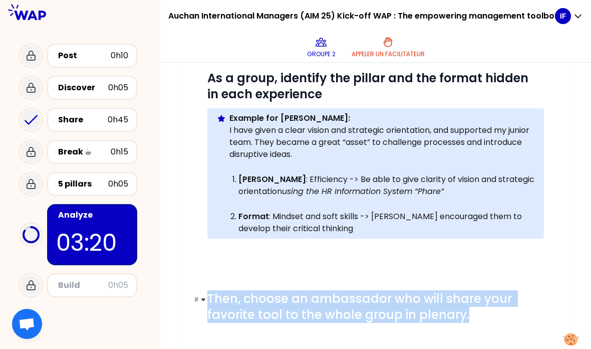
scroll to position [123, 0]
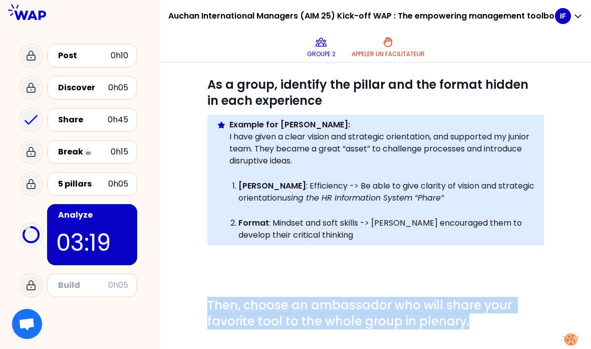
click at [323, 217] on p "Format : Mindset and soft skills -> Susana encouraged them to develop their cri…" at bounding box center [386, 229] width 296 height 24
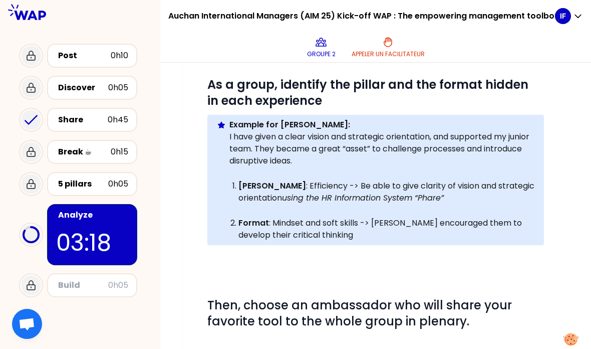
click at [325, 217] on p "Format : Mindset and soft skills -> Susana encouraged them to develop their cri…" at bounding box center [386, 229] width 296 height 24
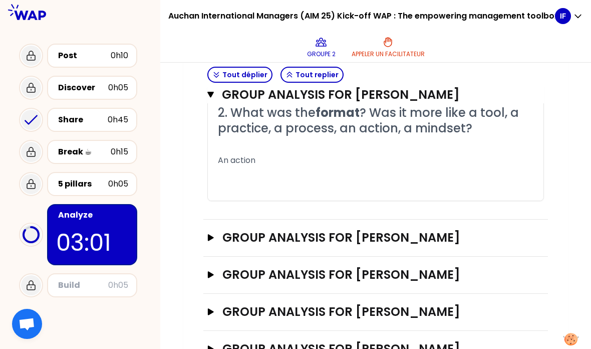
scroll to position [0, 0]
click at [209, 95] on icon "button" at bounding box center [210, 95] width 7 height 6
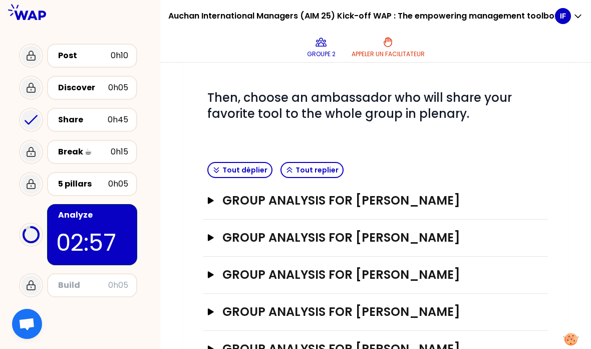
scroll to position [40, 0]
